Goal: Information Seeking & Learning: Find specific page/section

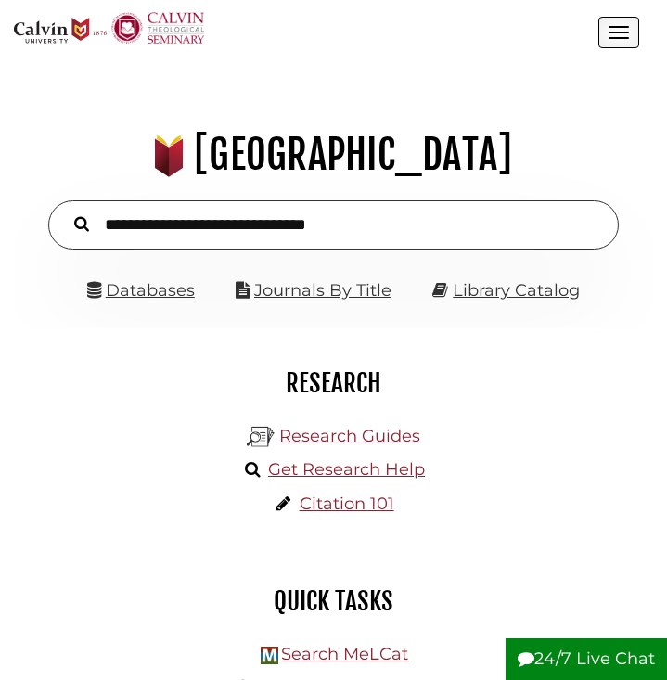
scroll to position [204, 611]
click at [147, 285] on link "Databases" at bounding box center [141, 290] width 108 height 20
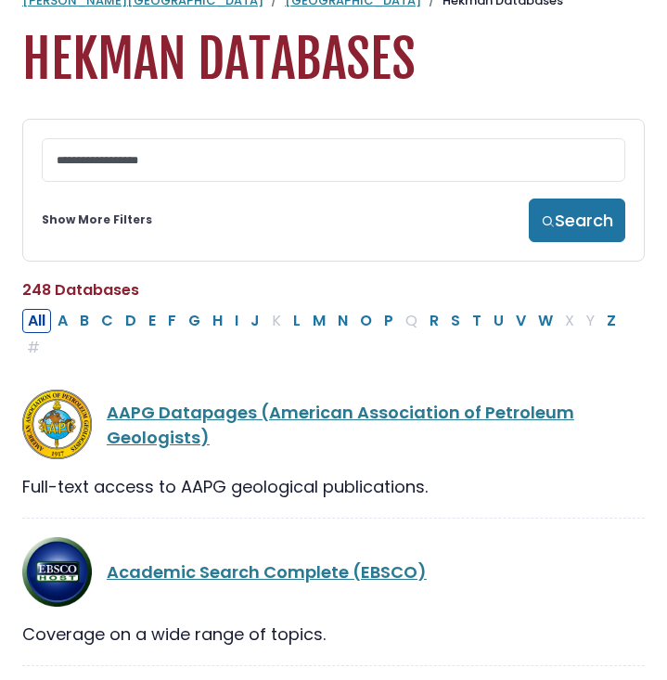
scroll to position [43, 0]
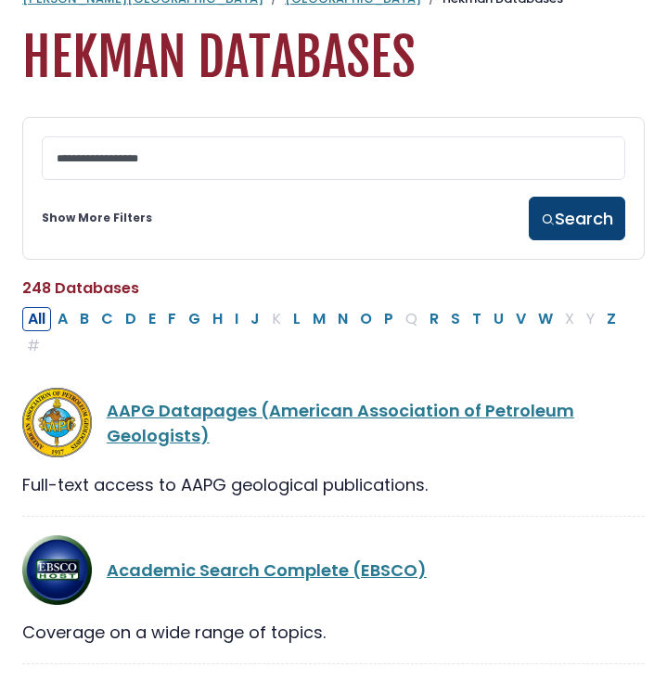
click at [568, 219] on button "Search" at bounding box center [577, 219] width 96 height 44
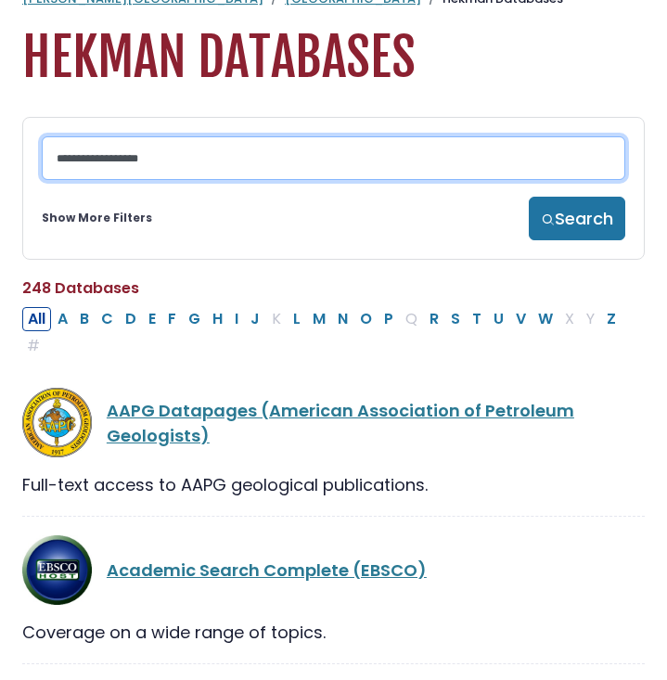
click at [289, 180] on input "Search database by title or keyword" at bounding box center [334, 158] width 584 height 44
type input "**********"
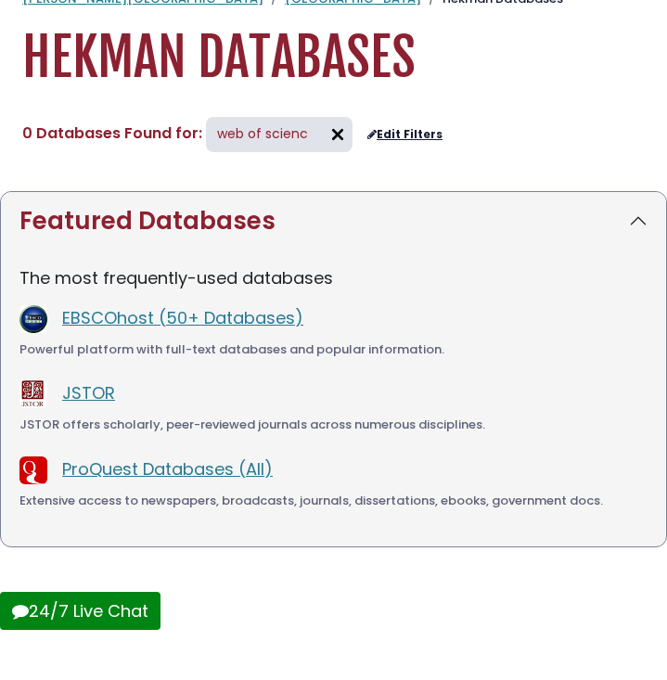
click at [300, 138] on span "web of scienc" at bounding box center [262, 133] width 91 height 19
click at [326, 131] on img at bounding box center [338, 135] width 30 height 30
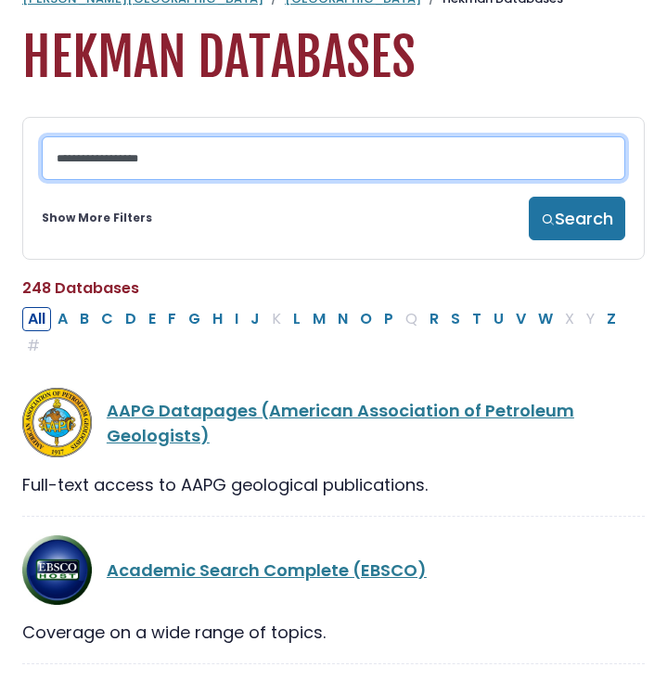
click at [264, 155] on input "Search database by title or keyword" at bounding box center [334, 158] width 584 height 44
type input "**********"
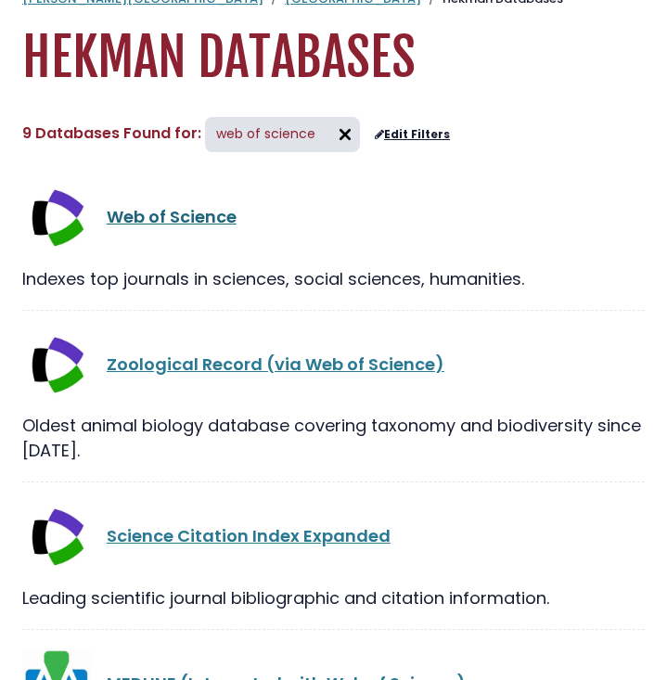
click at [149, 222] on link "Web of Science" at bounding box center [172, 216] width 130 height 23
